Goal: Find specific fact

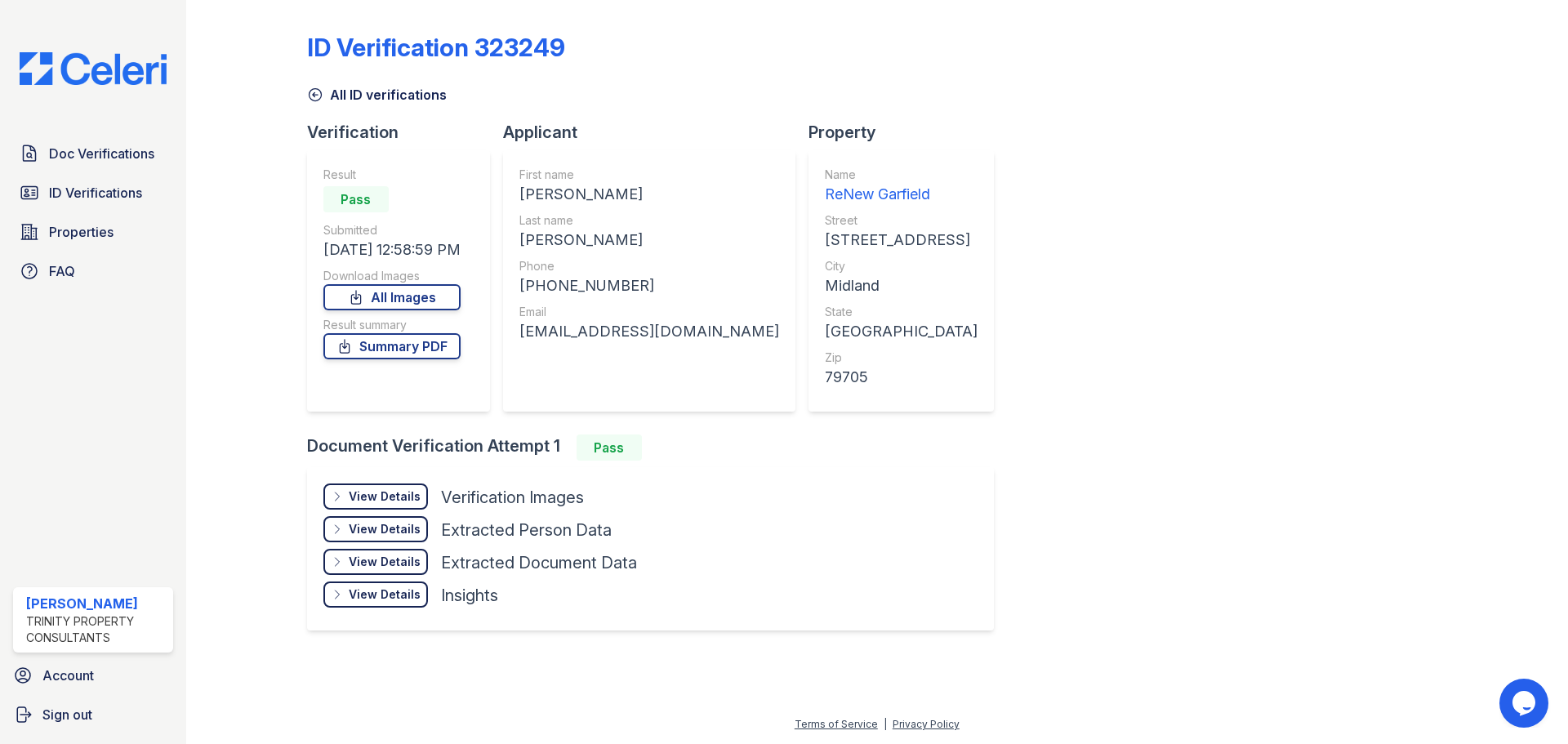
drag, startPoint x: 84, startPoint y: 192, endPoint x: 319, endPoint y: 168, distance: 236.2
click at [84, 192] on span "ID Verifications" at bounding box center [95, 192] width 93 height 20
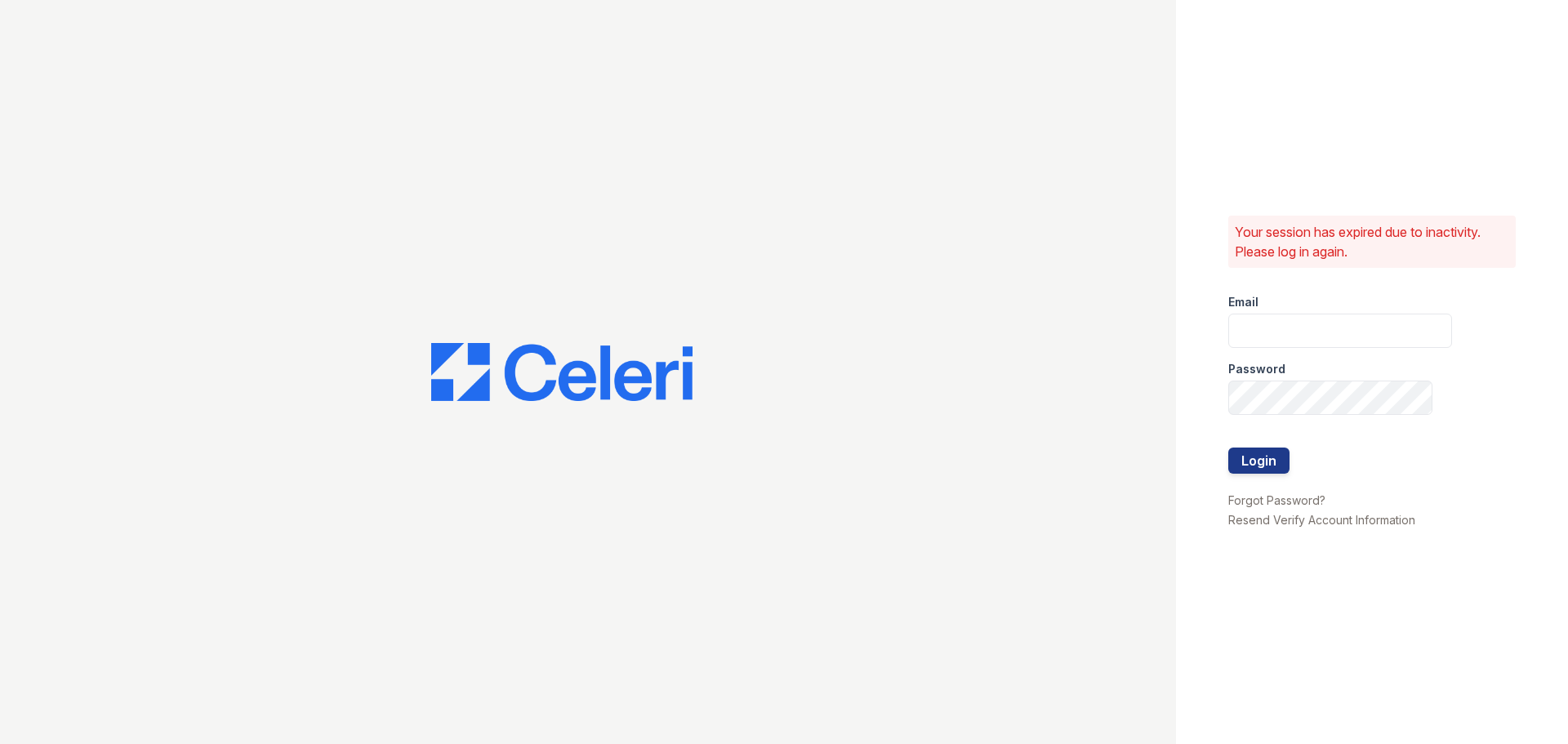
type input "[PERSON_NAME][EMAIL_ADDRESS][PERSON_NAME][DOMAIN_NAME]"
click at [1252, 457] on button "Login" at bounding box center [1259, 461] width 61 height 26
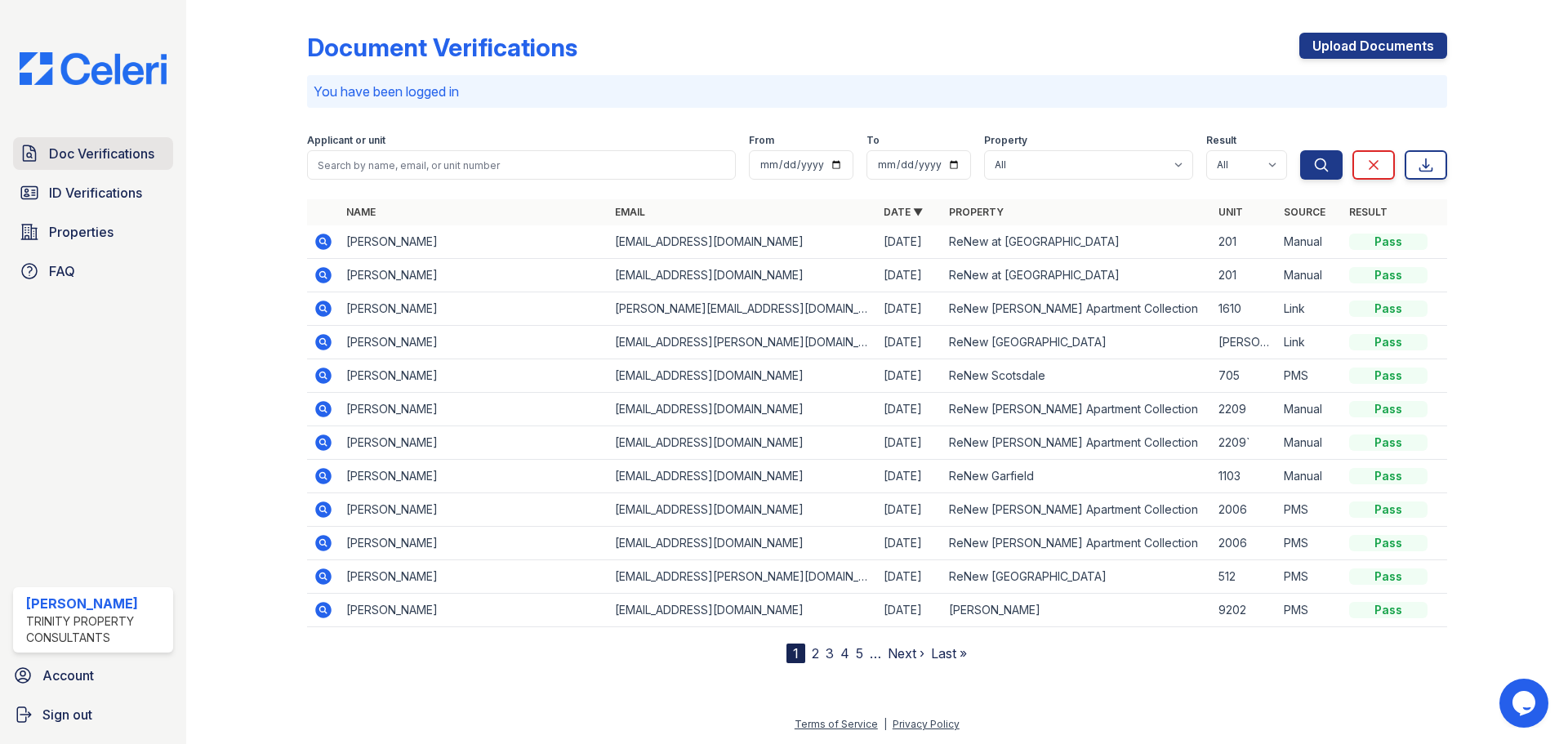
click at [142, 161] on span "Doc Verifications" at bounding box center [102, 153] width 105 height 20
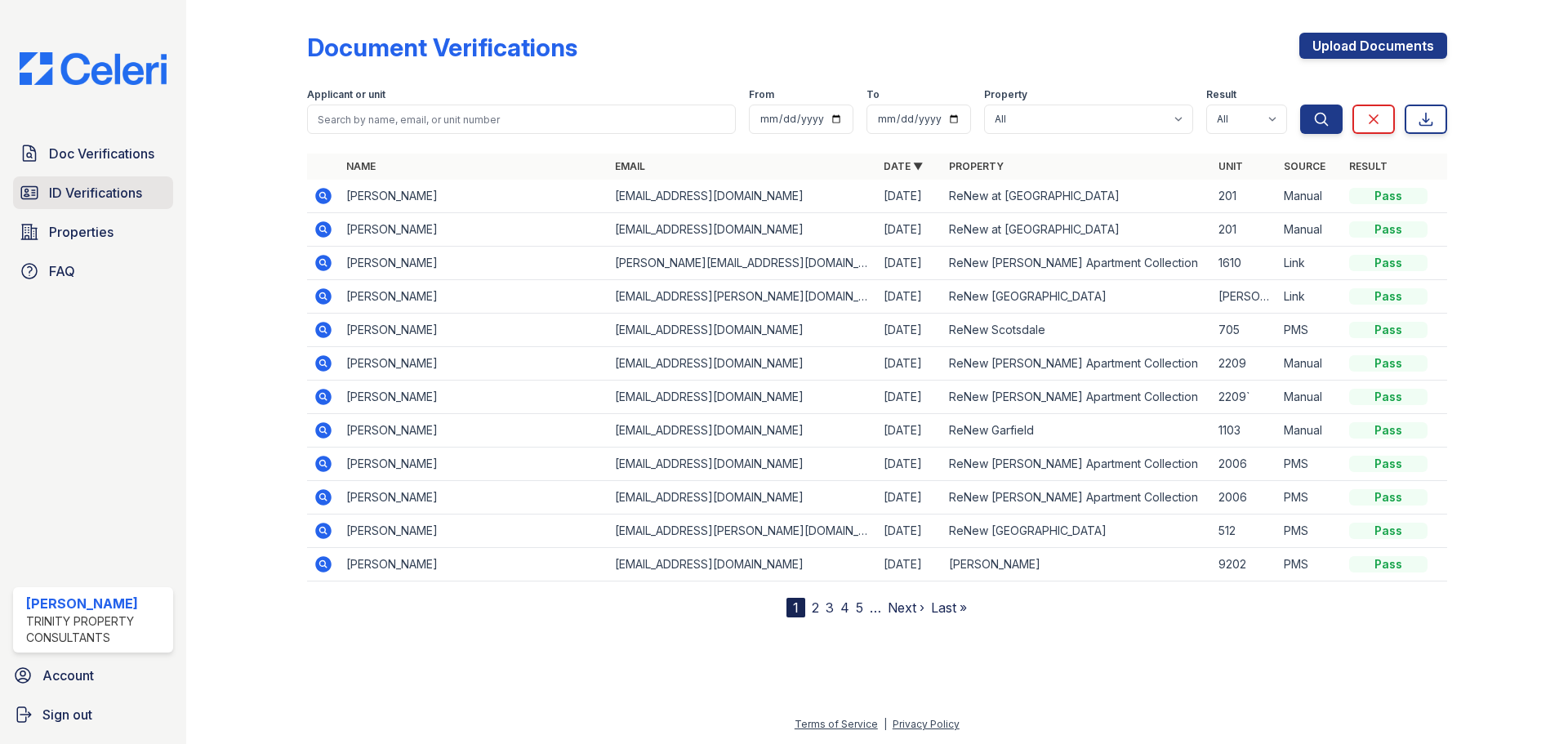
click at [129, 178] on link "ID Verifications" at bounding box center [93, 193] width 160 height 33
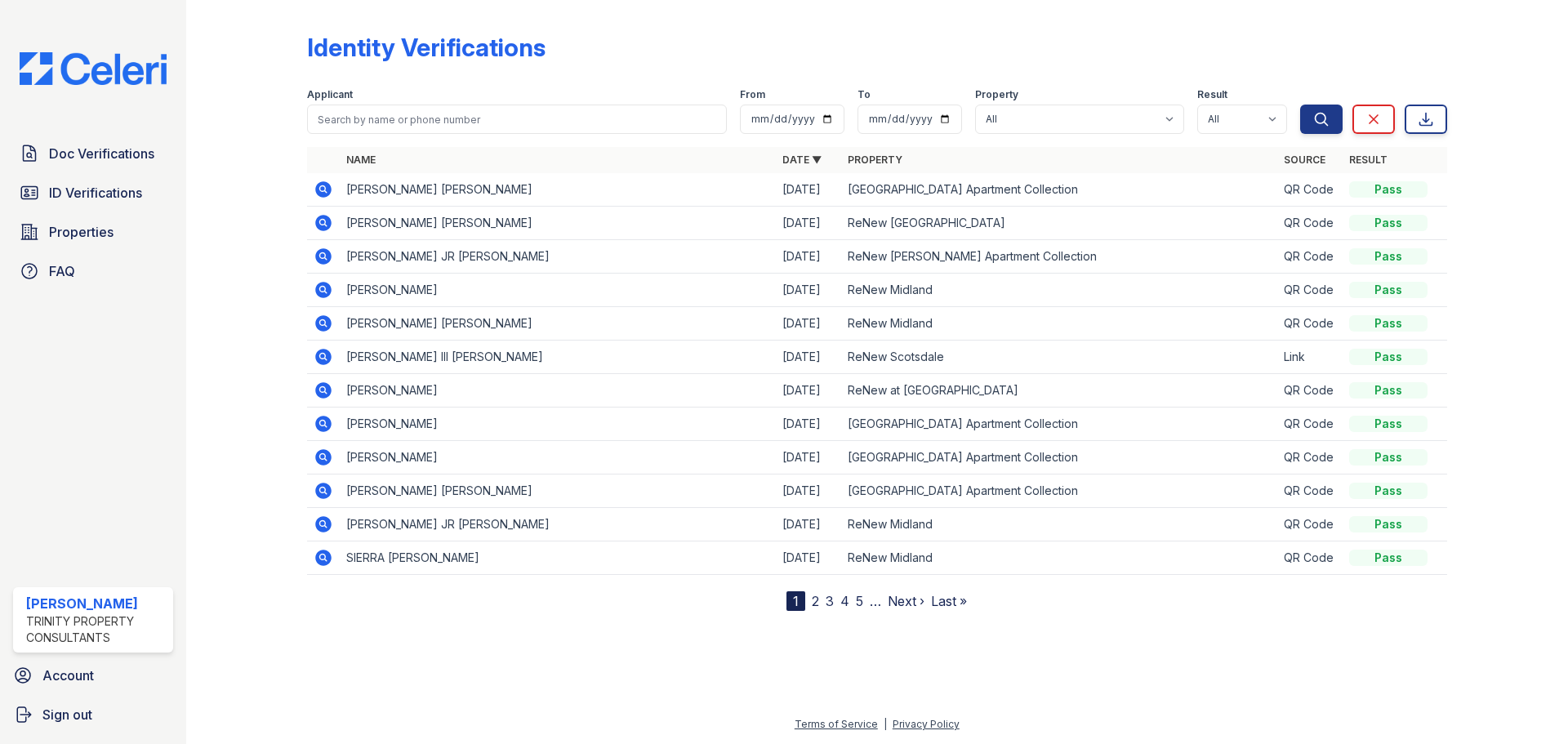
click at [313, 187] on icon at bounding box center [323, 189] width 20 height 20
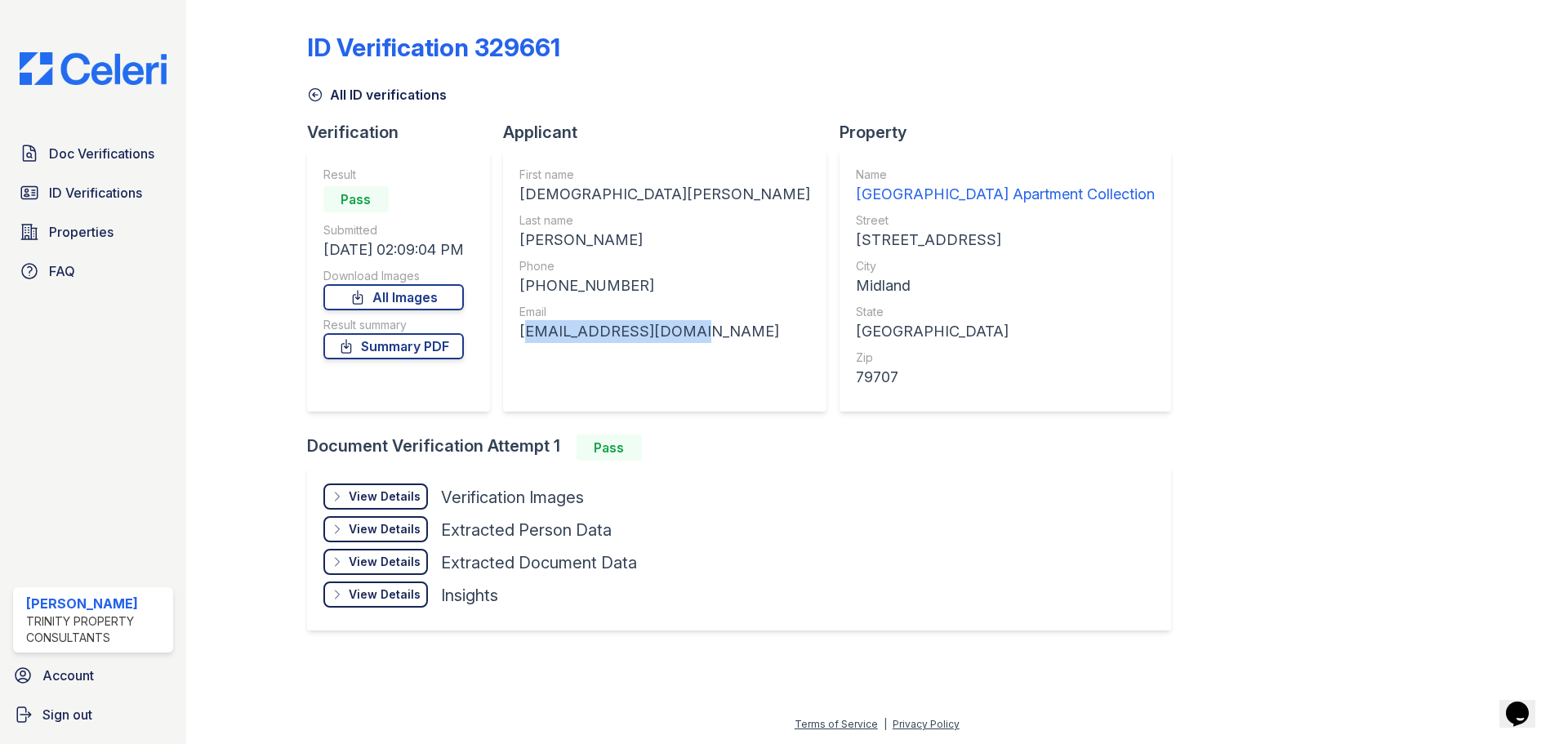
drag, startPoint x: 692, startPoint y: 330, endPoint x: 524, endPoint y: 333, distance: 168.0
click at [524, 333] on div "First name [PERSON_NAME] Last name [PERSON_NAME] Phone [PHONE_NUMBER] Email [EM…" at bounding box center [665, 281] width 324 height 261
copy div "[EMAIL_ADDRESS][DOMAIN_NAME]"
